Goal: Task Accomplishment & Management: Complete application form

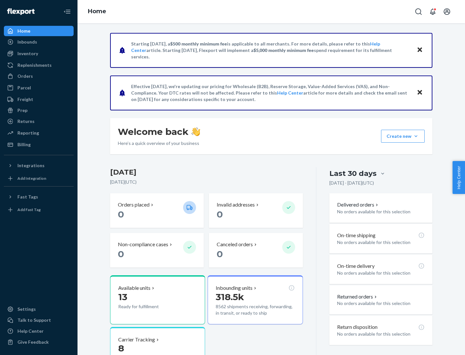
click at [416, 136] on button "Create new Create new inbound Create new order Create new product" at bounding box center [403, 136] width 44 height 13
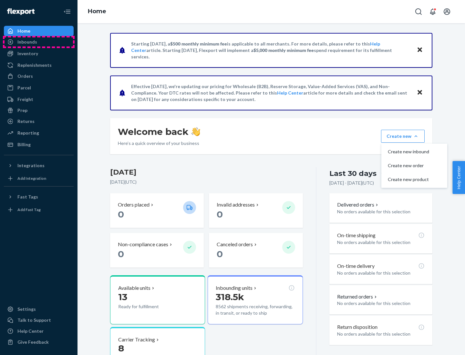
click at [39, 42] on div "Inbounds" at bounding box center [39, 41] width 68 height 9
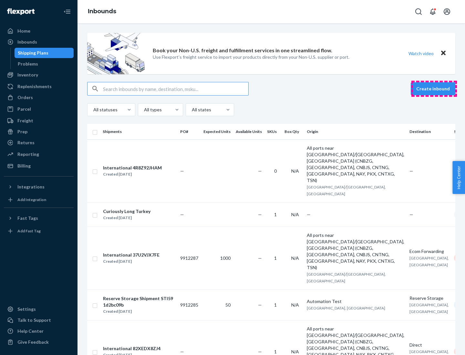
click at [434, 89] on button "Create inbound" at bounding box center [433, 88] width 45 height 13
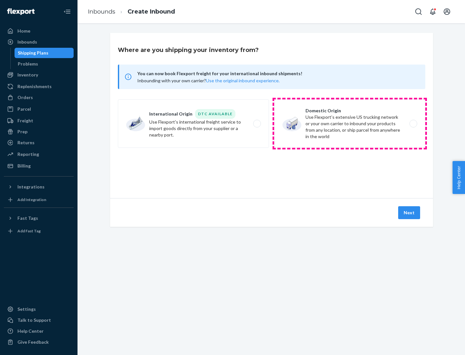
click at [350, 124] on label "Domestic Origin Use Flexport’s extensive US trucking network or your own carrie…" at bounding box center [349, 123] width 151 height 48
click at [413, 124] on input "Domestic Origin Use Flexport’s extensive US trucking network or your own carrie…" at bounding box center [415, 124] width 4 height 4
radio input "true"
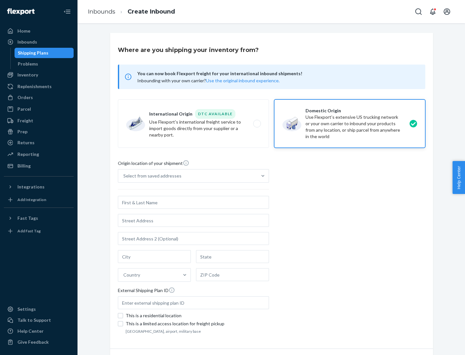
click at [151, 176] on div "Select from saved addresses" at bounding box center [152, 176] width 58 height 6
click at [124, 176] on input "Select from saved addresses" at bounding box center [123, 176] width 1 height 6
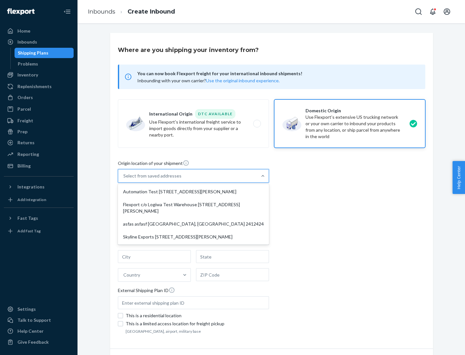
scroll to position [3, 0]
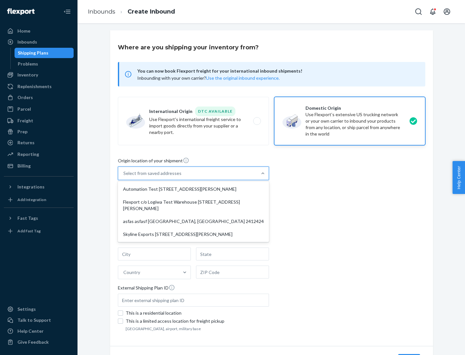
click at [193, 189] on div "Automation Test [STREET_ADDRESS][PERSON_NAME]" at bounding box center [193, 189] width 148 height 13
click at [124, 177] on input "option Automation Test [STREET_ADDRESS][PERSON_NAME] focused, 1 of 4. 4 results…" at bounding box center [123, 173] width 1 height 6
type input "Automation Test"
type input "9th Floor"
type input "[GEOGRAPHIC_DATA]"
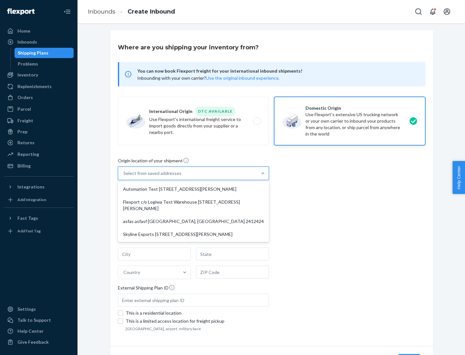
type input "CA"
type input "94104"
type input "[STREET_ADDRESS][PERSON_NAME]"
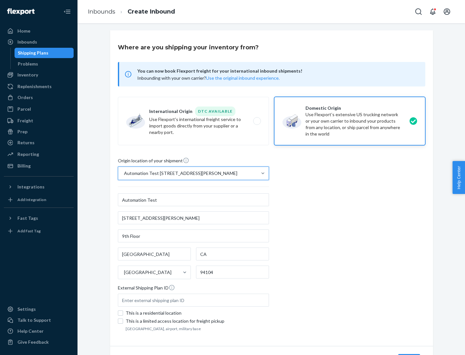
scroll to position [38, 0]
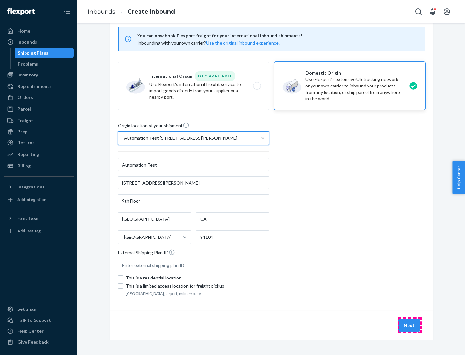
click at [409, 325] on button "Next" at bounding box center [409, 325] width 22 height 13
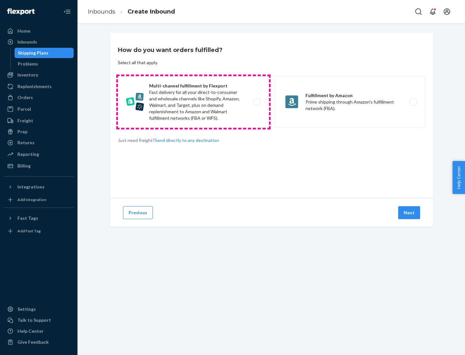
click at [193, 102] on label "Multi-channel fulfillment by Flexport Fast delivery for all your direct-to-cons…" at bounding box center [193, 102] width 151 height 52
click at [257, 102] on input "Multi-channel fulfillment by Flexport Fast delivery for all your direct-to-cons…" at bounding box center [259, 102] width 4 height 4
radio input "true"
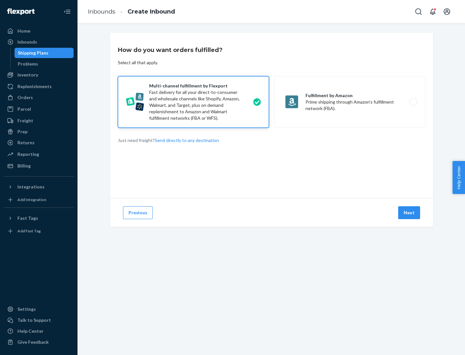
click at [409, 213] on button "Next" at bounding box center [409, 212] width 22 height 13
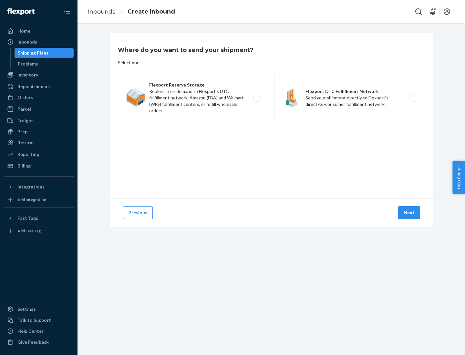
click at [350, 98] on label "Flexport DTC Fulfillment Network Send your shipment directly to Flexport's dire…" at bounding box center [349, 98] width 151 height 48
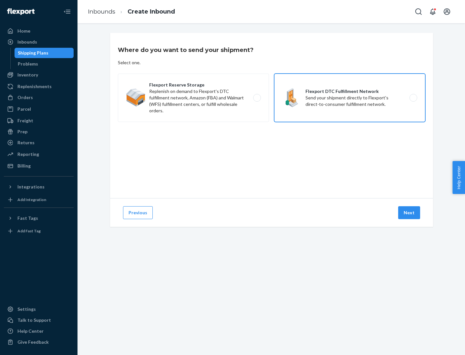
click at [413, 98] on input "Flexport DTC Fulfillment Network Send your shipment directly to Flexport's dire…" at bounding box center [415, 98] width 4 height 4
radio input "true"
click at [409, 213] on button "Next" at bounding box center [409, 212] width 22 height 13
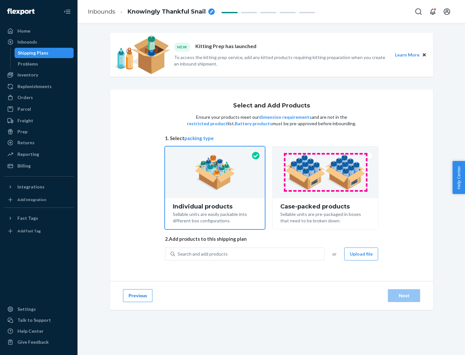
click at [325, 172] on img at bounding box center [325, 173] width 80 height 36
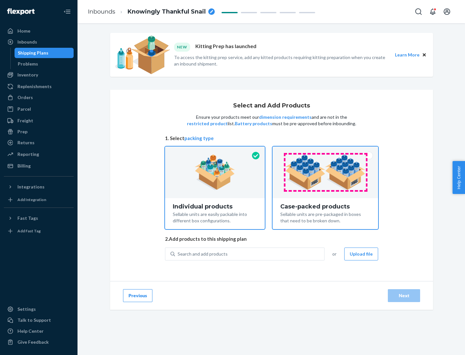
click at [325, 151] on input "Case-packed products Sellable units are pre-packaged in boxes that need to be b…" at bounding box center [325, 149] width 4 height 4
radio input "true"
radio input "false"
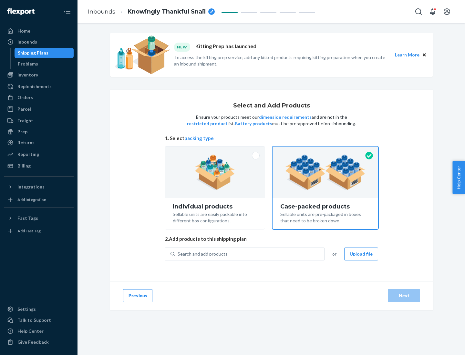
click at [250, 254] on div "Search and add products" at bounding box center [249, 254] width 149 height 12
click at [178, 254] on input "Search and add products" at bounding box center [178, 254] width 1 height 6
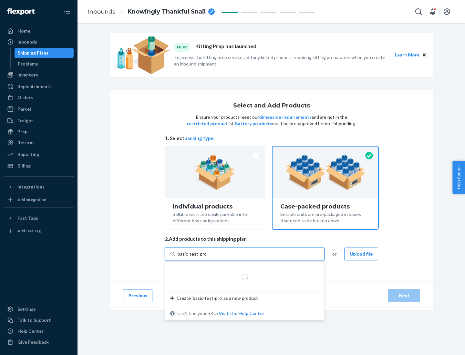
type input "basic-test-product-1"
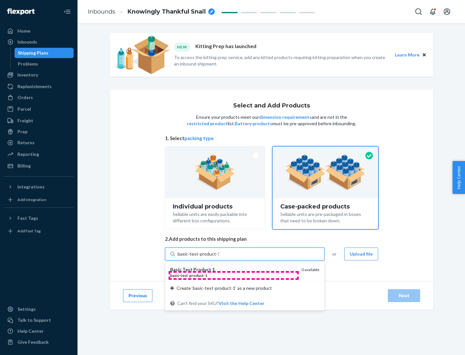
click at [233, 275] on div "basic - test - product - 1" at bounding box center [233, 275] width 126 height 5
click at [219, 257] on input "basic-test-product-1" at bounding box center [198, 254] width 41 height 6
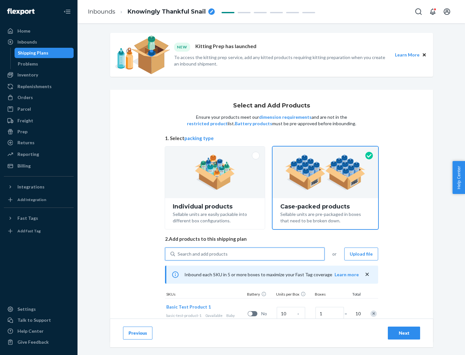
scroll to position [23, 0]
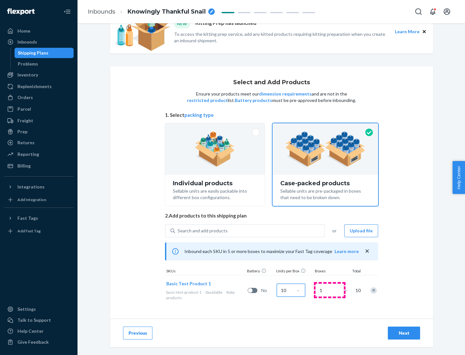
type input "10"
type input "7"
click at [404, 333] on div "Next" at bounding box center [403, 333] width 21 height 6
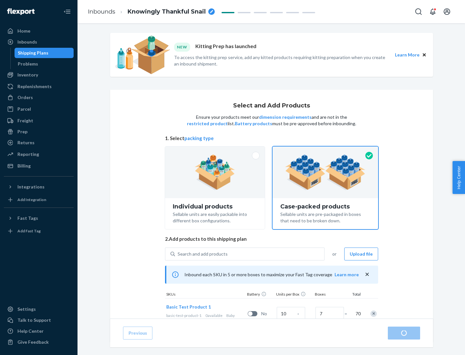
radio input "true"
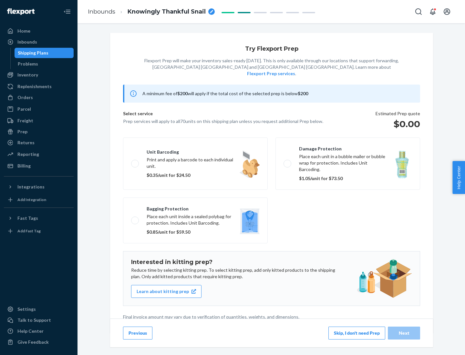
scroll to position [2, 0]
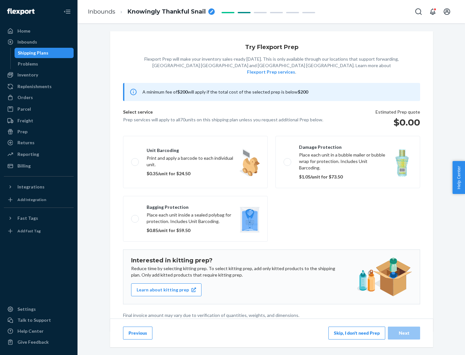
click at [195, 206] on label "Bagging protection Place each unit inside a sealed polybag for protection. Incl…" at bounding box center [195, 219] width 145 height 46
click at [135, 217] on input "Bagging protection Place each unit inside a sealed polybag for protection. Incl…" at bounding box center [133, 219] width 4 height 4
checkbox input "true"
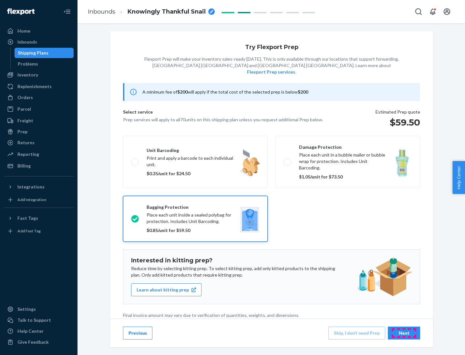
click at [404, 333] on div "Next" at bounding box center [403, 333] width 21 height 6
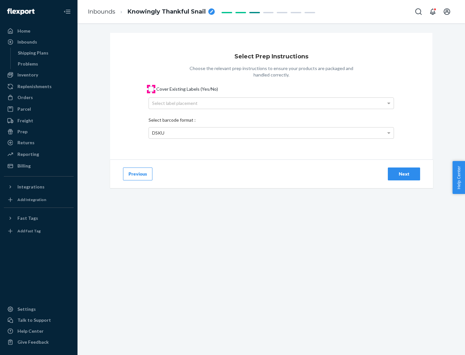
click at [151, 89] on input "Cover Existing Labels (Yes/No)" at bounding box center [150, 88] width 5 height 5
checkbox input "true"
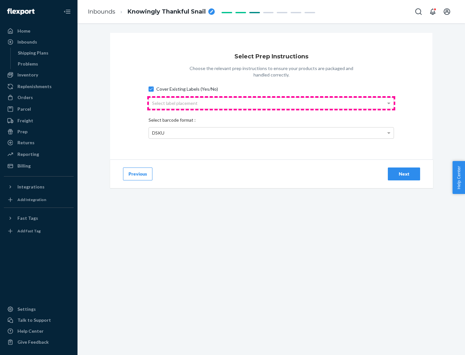
click at [271, 103] on div "Select label placement" at bounding box center [271, 103] width 245 height 11
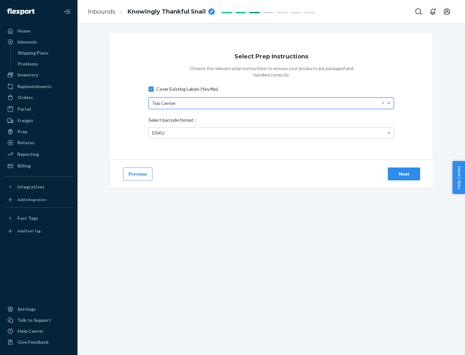
click at [271, 133] on div "DSKU" at bounding box center [271, 132] width 245 height 11
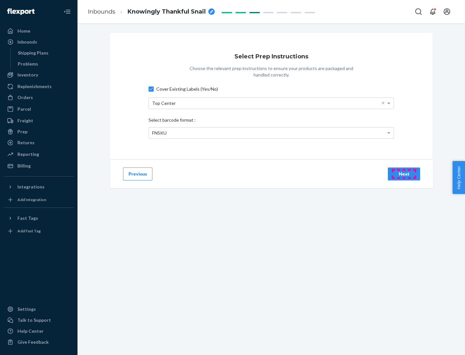
click at [404, 174] on div "Next" at bounding box center [403, 174] width 21 height 6
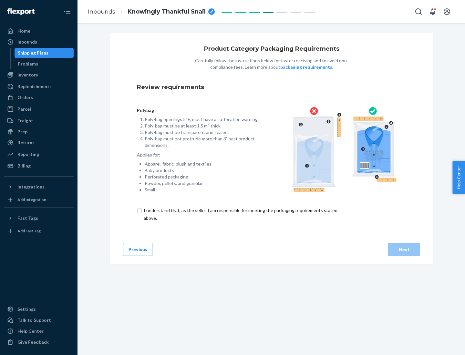
click at [240, 214] on input "checkbox" at bounding box center [244, 214] width 215 height 15
checkbox input "true"
click at [404, 249] on div "Next" at bounding box center [403, 249] width 21 height 6
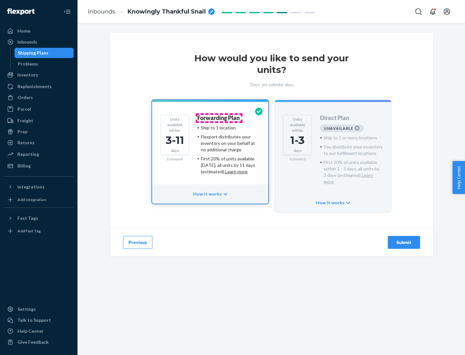
click at [219, 118] on h4 "Forwarding Plan" at bounding box center [218, 118] width 42 height 6
click at [404, 239] on div "Submit" at bounding box center [403, 242] width 21 height 6
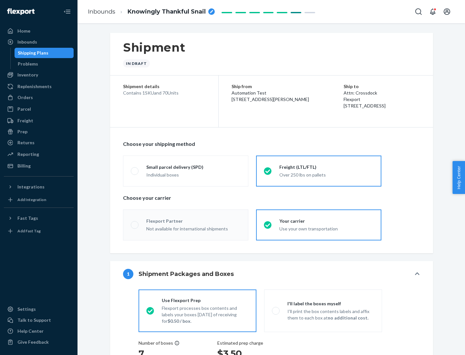
radio input "true"
radio input "false"
radio input "true"
radio input "false"
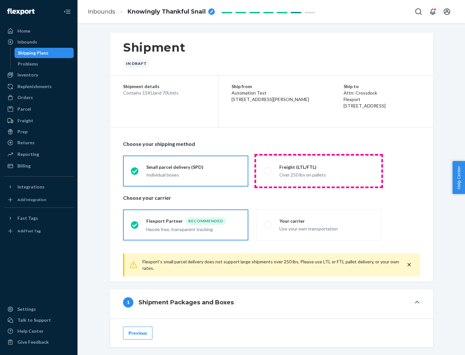
click at [319, 171] on div "Over 250 lbs on pallets" at bounding box center [326, 174] width 94 height 8
click at [268, 171] on input "Freight (LTL/FTL) Over 250 lbs on pallets" at bounding box center [266, 171] width 4 height 4
radio input "true"
radio input "false"
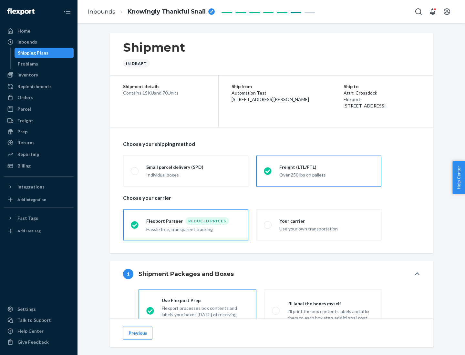
scroll to position [36, 0]
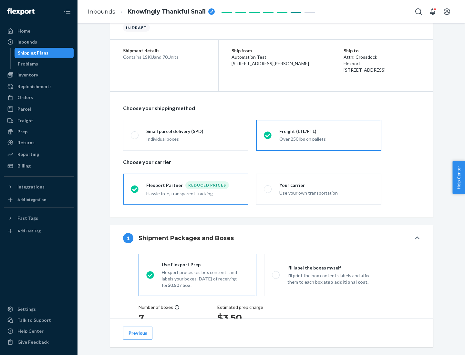
click at [186, 189] on div "Hassle free, transparent tracking" at bounding box center [193, 193] width 94 height 8
click at [135, 189] on input "Flexport Partner Reduced prices Hassle free, transparent tracking" at bounding box center [133, 189] width 4 height 4
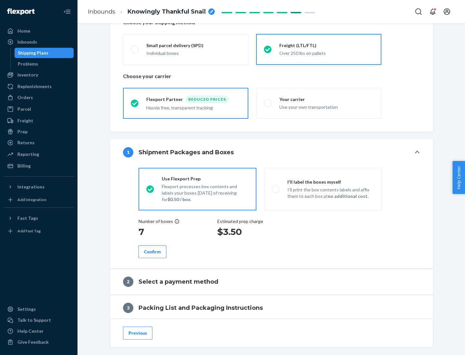
click at [323, 189] on p "I’ll print the box contents labels and affix them to each box at no additional …" at bounding box center [330, 193] width 87 height 13
click at [276, 189] on input "I'll label the boxes myself I’ll print the box contents labels and affix them t…" at bounding box center [274, 189] width 4 height 4
radio input "true"
radio input "false"
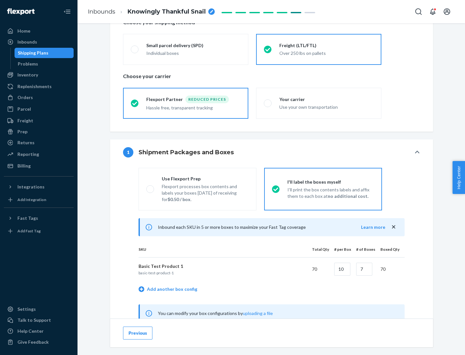
scroll to position [202, 0]
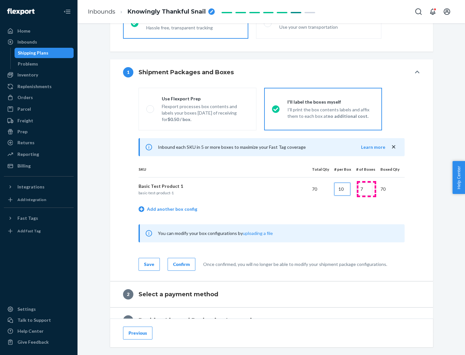
type input "10"
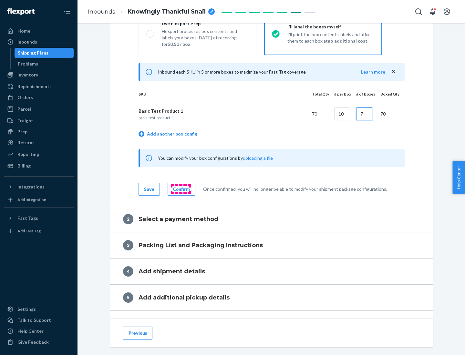
type input "7"
click at [180, 189] on div "Confirm" at bounding box center [181, 189] width 17 height 6
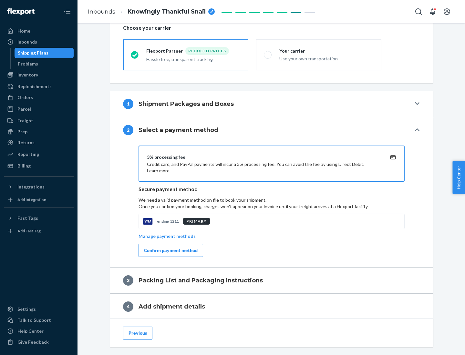
scroll to position [231, 0]
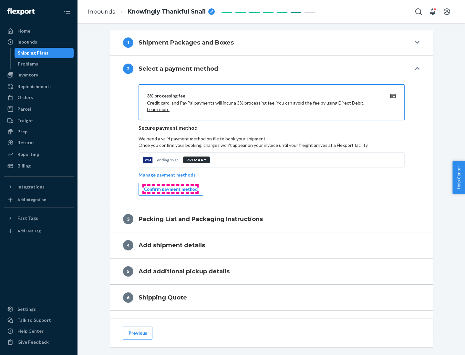
click at [170, 189] on div "Confirm payment method" at bounding box center [171, 189] width 54 height 6
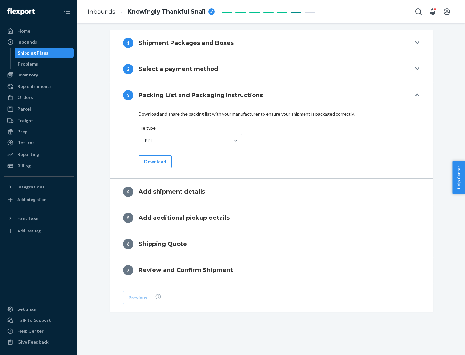
scroll to position [204, 0]
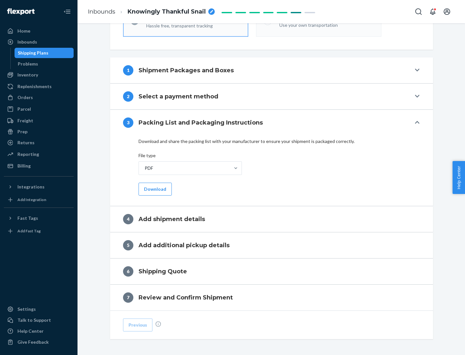
click at [154, 189] on button "Download" at bounding box center [154, 189] width 33 height 13
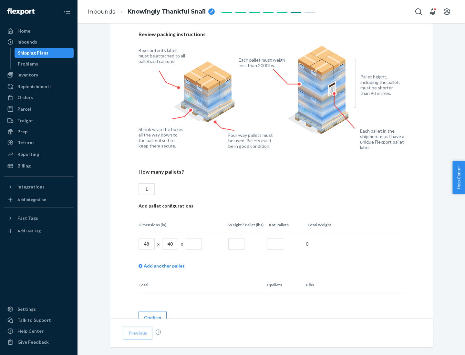
scroll to position [443, 0]
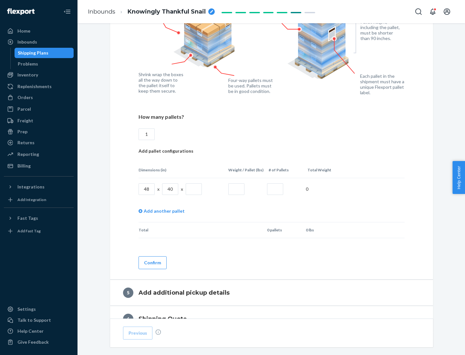
type input "1"
type input "40"
type input "200"
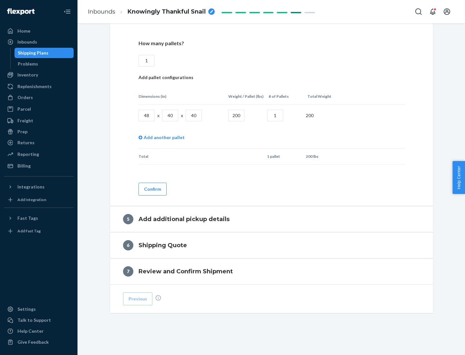
type input "1"
click at [152, 189] on button "Confirm" at bounding box center [152, 189] width 28 height 13
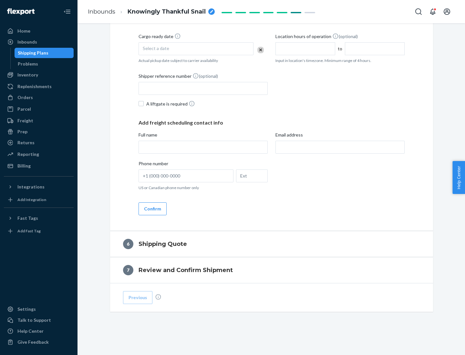
scroll to position [221, 0]
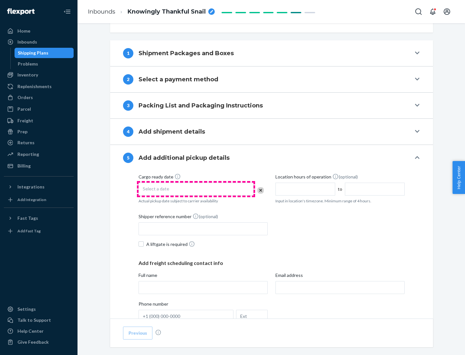
click at [196, 189] on div "Select a date" at bounding box center [195, 189] width 115 height 13
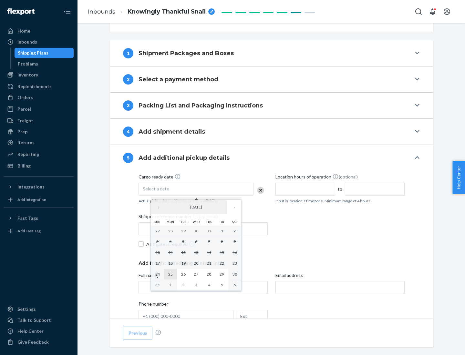
click at [170, 274] on abbr "25" at bounding box center [170, 274] width 5 height 5
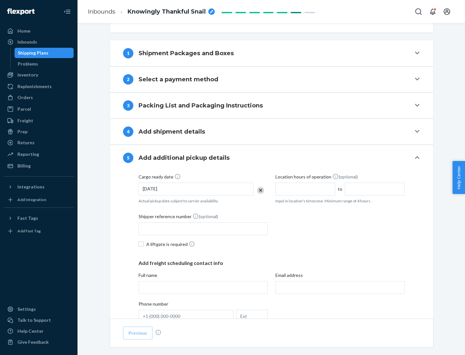
scroll to position [319, 0]
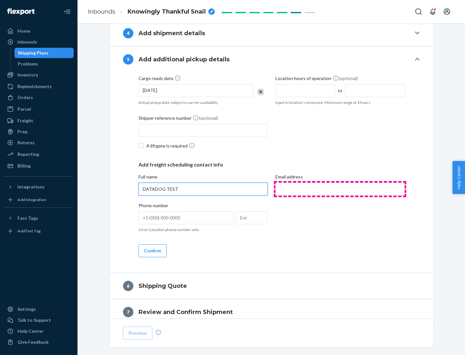
type input "DATADOG TEST"
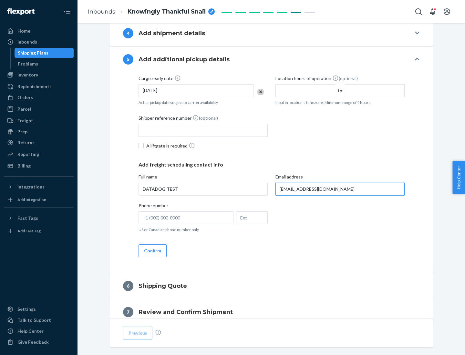
scroll to position [348, 0]
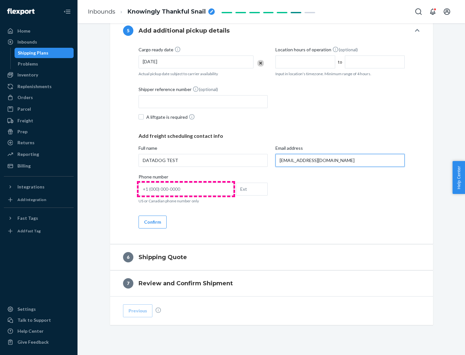
type input "[EMAIL_ADDRESS][DOMAIN_NAME]"
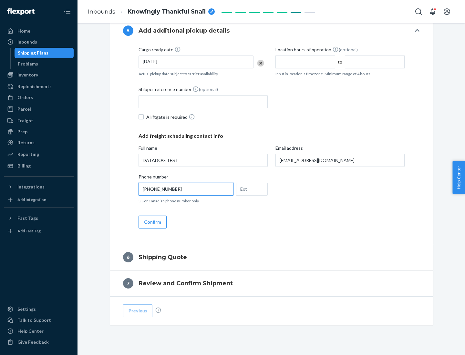
scroll to position [361, 0]
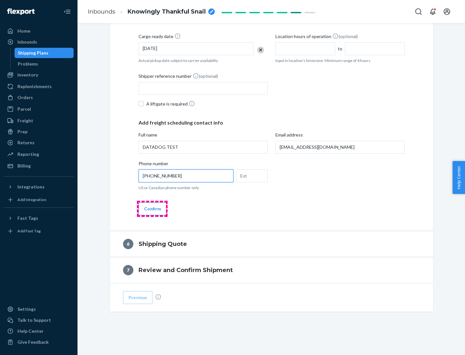
type input "[PHONE_NUMBER]"
click at [152, 208] on button "Confirm" at bounding box center [152, 208] width 28 height 13
